Goal: Task Accomplishment & Management: Complete application form

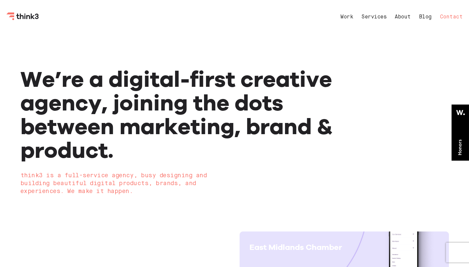
click at [453, 16] on link "Contact" at bounding box center [451, 16] width 23 height 5
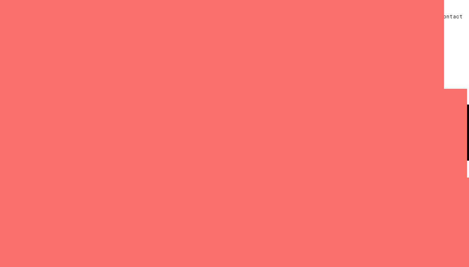
select select "General enquiry"
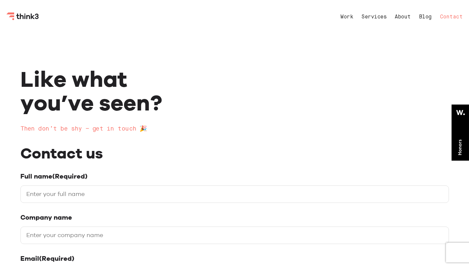
click at [71, 189] on input "Full name (Required)" at bounding box center [234, 194] width 429 height 17
type input "[PERSON_NAME]"
type input "EcommerceAlly"
type input "[EMAIL_ADDRESS][DOMAIN_NAME]"
type input "3473056161"
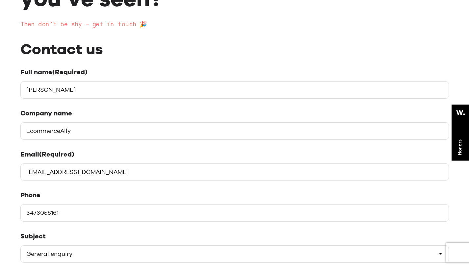
scroll to position [178, 0]
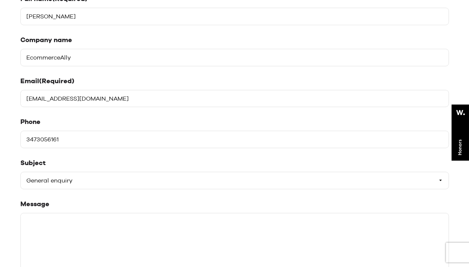
click at [72, 188] on select "Please select a subject General enquiry Start a project Support" at bounding box center [234, 180] width 429 height 17
click at [48, 226] on textarea "Message" at bounding box center [234, 262] width 429 height 99
click at [46, 234] on textarea "Message" at bounding box center [234, 262] width 429 height 99
paste textarea "Hello, I landed on your website and wanted to reach out to you for registering …"
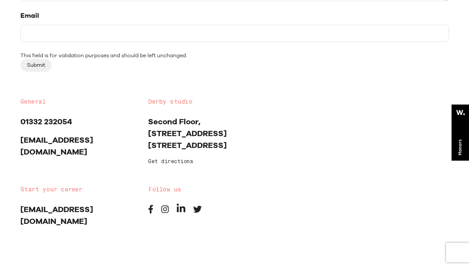
scroll to position [442, 0]
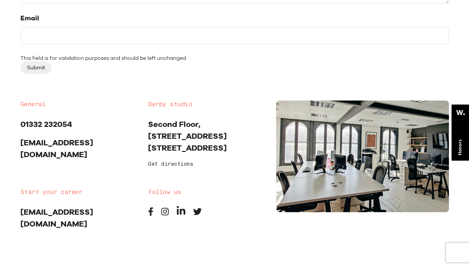
type textarea "Hello, I landed on your website and wanted to reach out to you for registering …"
click at [48, 38] on input "Email" at bounding box center [234, 35] width 429 height 17
click at [91, 36] on input "[EMAIL_ADDRESS][DOMAIN_NAME]" at bounding box center [234, 35] width 429 height 17
type input "[EMAIL_ADDRESS][DOMAIN_NAME]"
click at [34, 67] on input "Submit" at bounding box center [35, 68] width 31 height 13
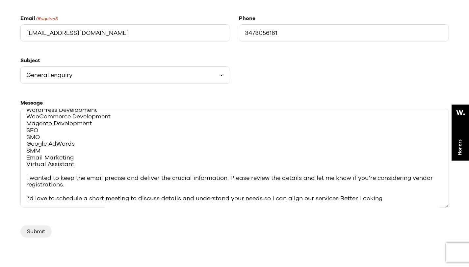
scroll to position [75, 0]
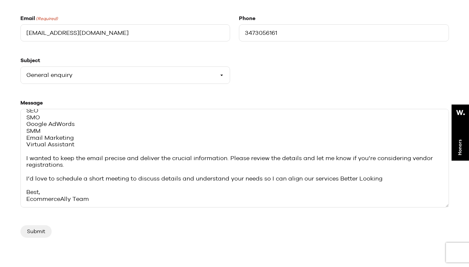
click at [35, 235] on input "Submit" at bounding box center [35, 232] width 31 height 13
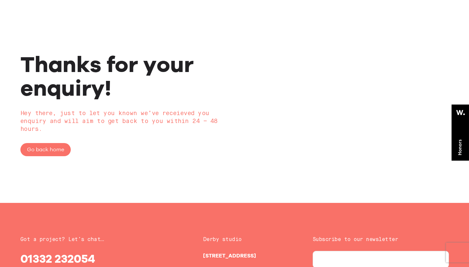
scroll to position [41, 0]
